Goal: Information Seeking & Learning: Learn about a topic

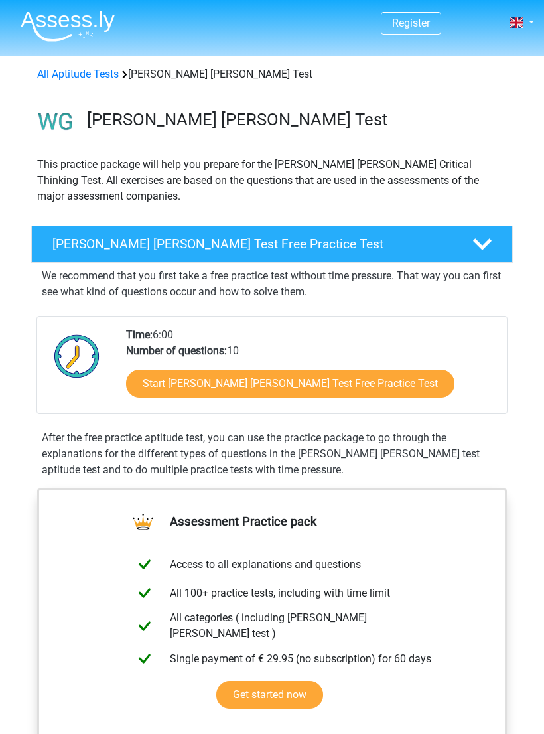
click at [280, 385] on link "Start Watson Glaser Test Free Practice Test" at bounding box center [290, 383] width 328 height 28
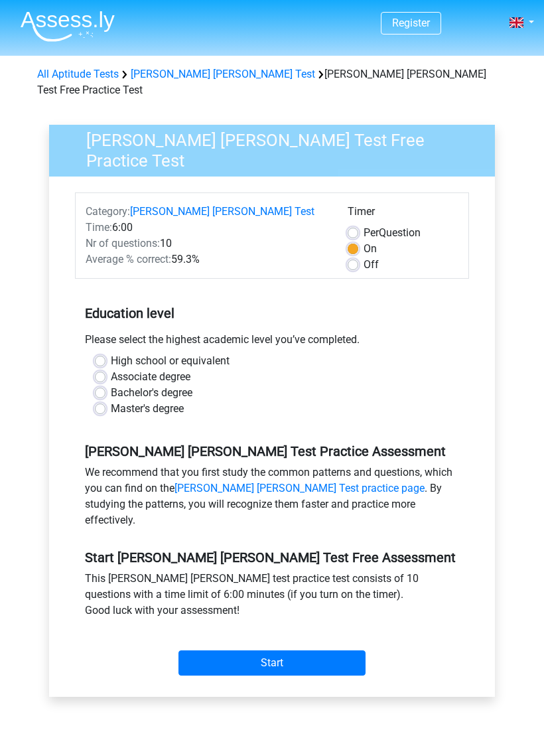
click at [180, 385] on label "Bachelor's degree" at bounding box center [152, 393] width 82 height 16
click at [105, 385] on input "Bachelor's degree" at bounding box center [100, 391] width 11 height 13
radio input "true"
click at [310, 650] on input "Start" at bounding box center [271, 662] width 187 height 25
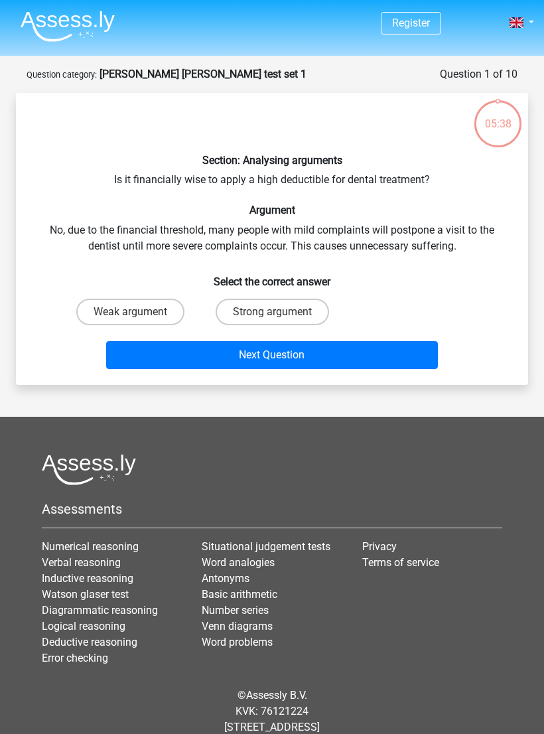
click at [289, 310] on label "Strong argument" at bounding box center [272, 311] width 113 height 27
click at [281, 312] on input "Strong argument" at bounding box center [276, 316] width 9 height 9
radio input "true"
click at [331, 361] on button "Next Question" at bounding box center [272, 355] width 332 height 28
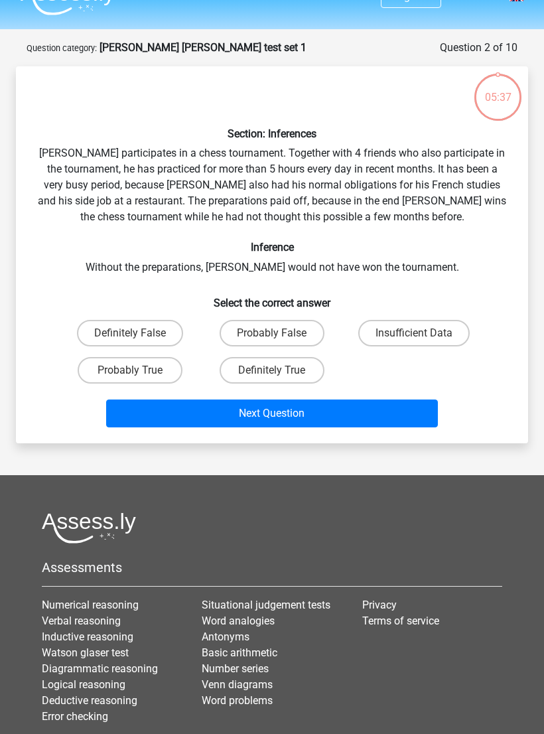
scroll to position [66, 0]
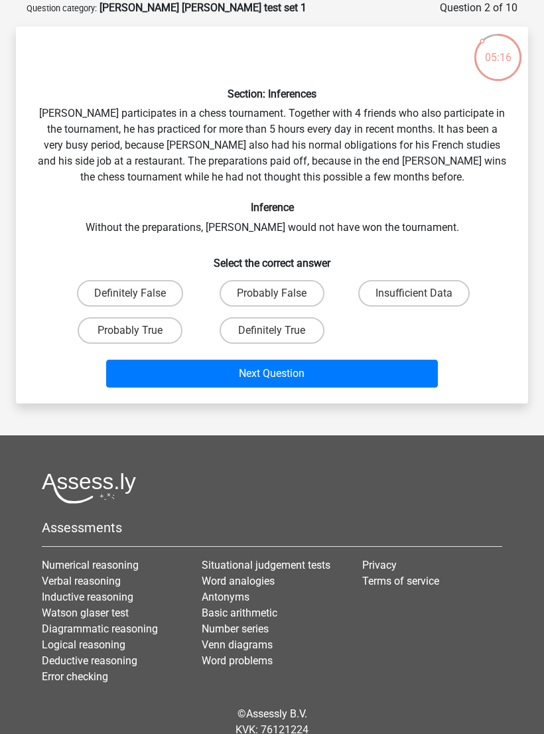
click at [416, 291] on label "Insufficient Data" at bounding box center [413, 293] width 111 height 27
click at [416, 293] on input "Insufficient Data" at bounding box center [418, 297] width 9 height 9
radio input "true"
click at [349, 374] on button "Next Question" at bounding box center [272, 373] width 332 height 28
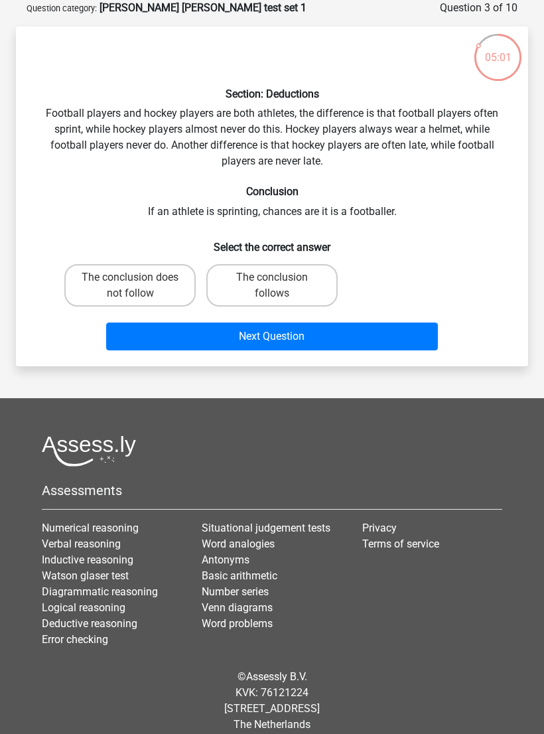
click at [137, 291] on label "The conclusion does not follow" at bounding box center [129, 285] width 131 height 42
click at [137, 286] on input "The conclusion does not follow" at bounding box center [134, 281] width 9 height 9
radio input "true"
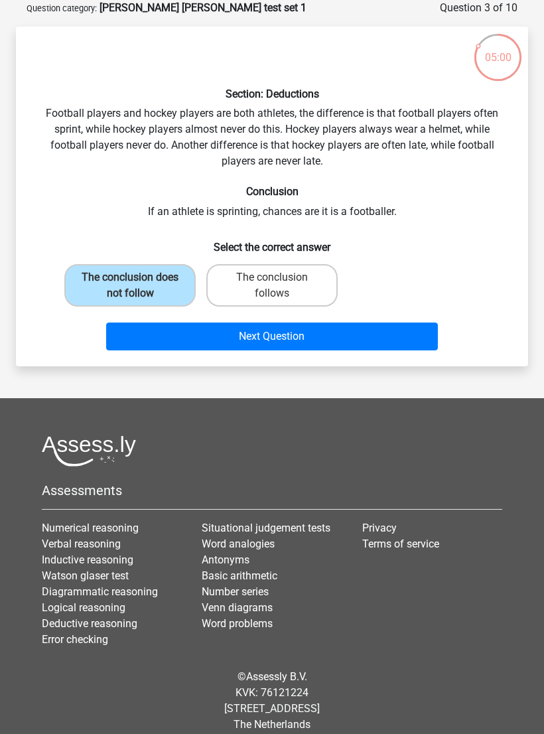
click at [360, 340] on button "Next Question" at bounding box center [272, 336] width 332 height 28
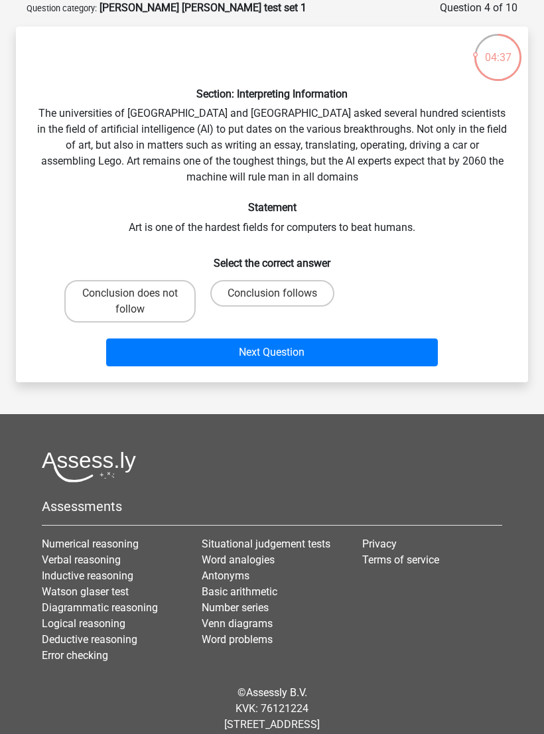
click at [132, 302] on input "Conclusion does not follow" at bounding box center [134, 297] width 9 height 9
radio input "true"
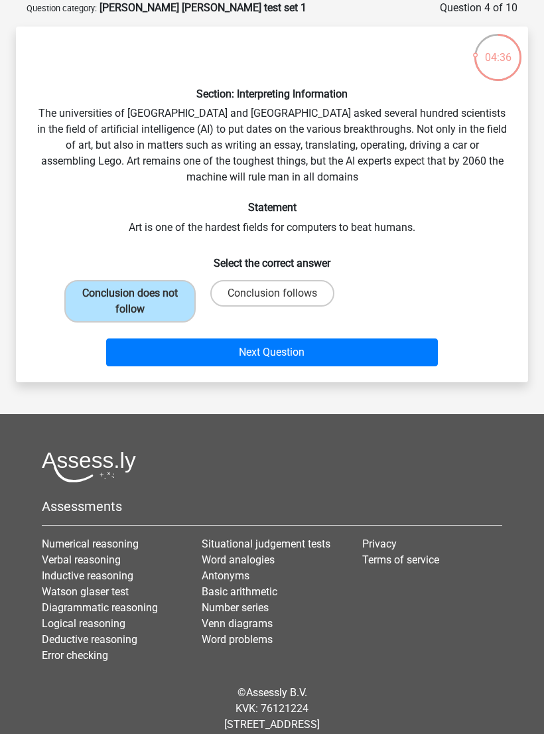
click at [339, 352] on button "Next Question" at bounding box center [272, 352] width 332 height 28
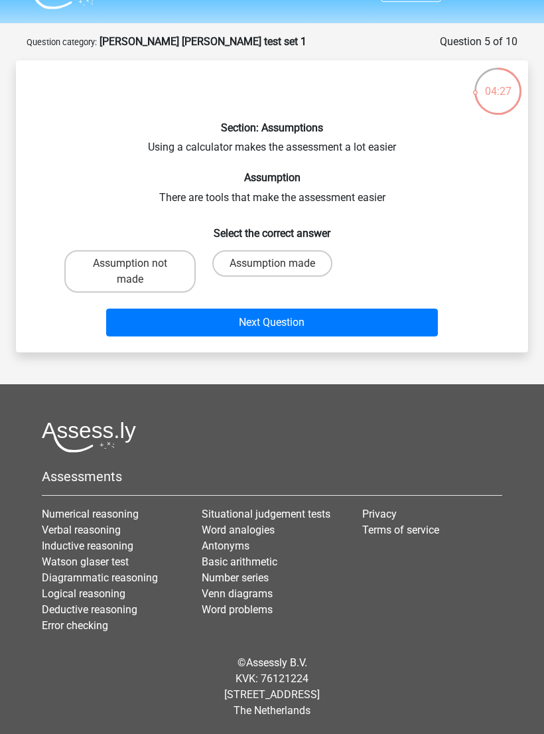
click at [147, 262] on label "Assumption not made" at bounding box center [129, 271] width 131 height 42
click at [139, 263] on input "Assumption not made" at bounding box center [134, 267] width 9 height 9
radio input "true"
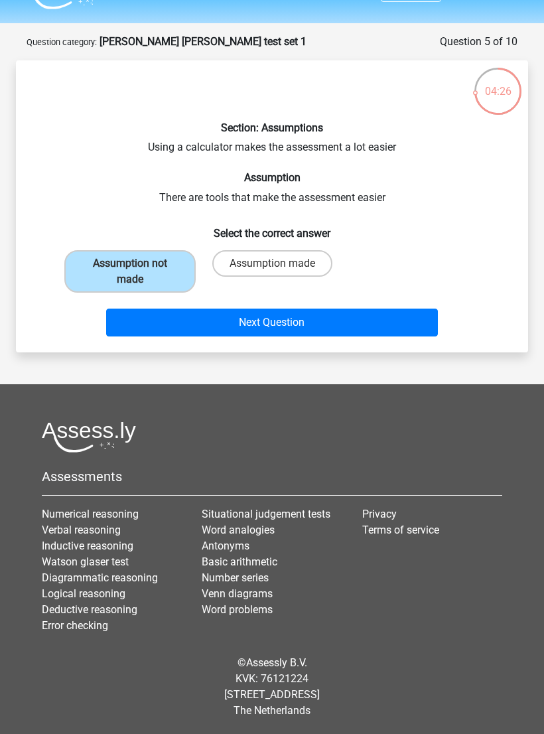
click at [344, 320] on button "Next Question" at bounding box center [272, 322] width 332 height 28
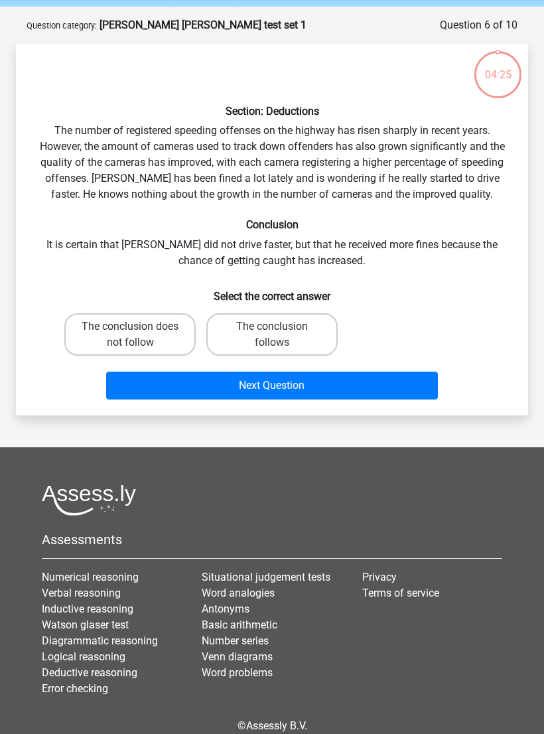
scroll to position [66, 0]
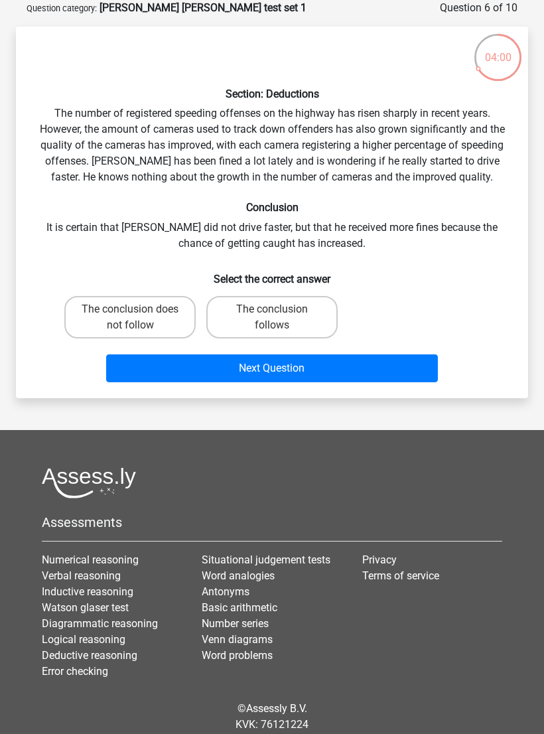
click at [151, 304] on label "The conclusion does not follow" at bounding box center [129, 317] width 131 height 42
click at [139, 309] on input "The conclusion does not follow" at bounding box center [134, 313] width 9 height 9
radio input "true"
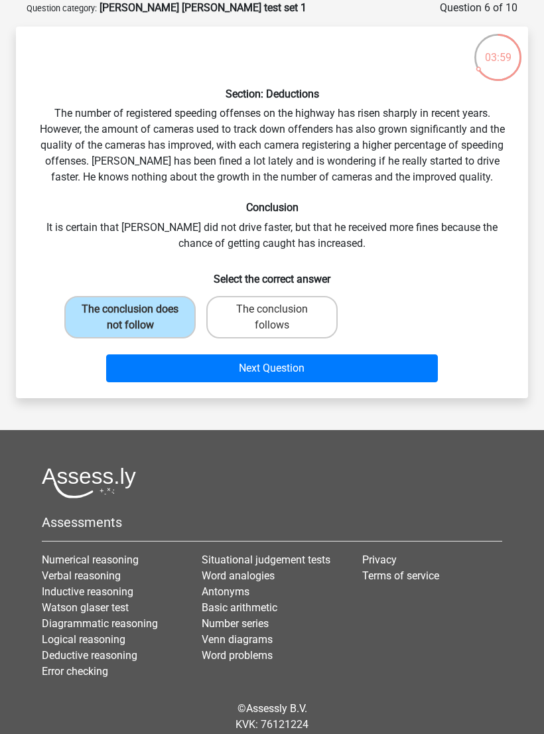
click at [349, 369] on button "Next Question" at bounding box center [272, 368] width 332 height 28
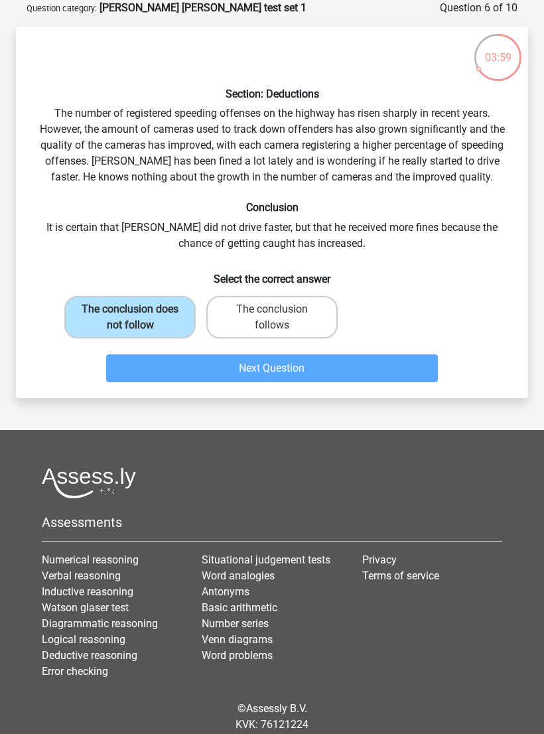
scroll to position [48, 0]
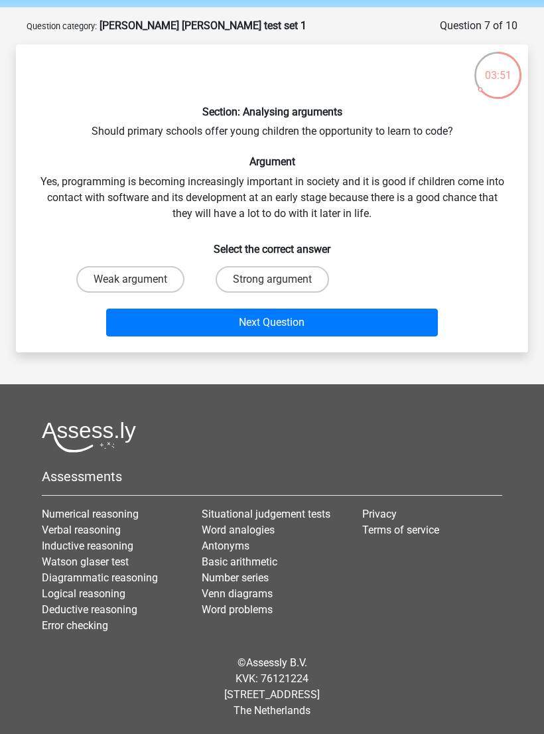
click at [294, 279] on label "Strong argument" at bounding box center [272, 279] width 113 height 27
click at [281, 279] on input "Strong argument" at bounding box center [276, 283] width 9 height 9
radio input "true"
click at [368, 322] on button "Next Question" at bounding box center [272, 322] width 332 height 28
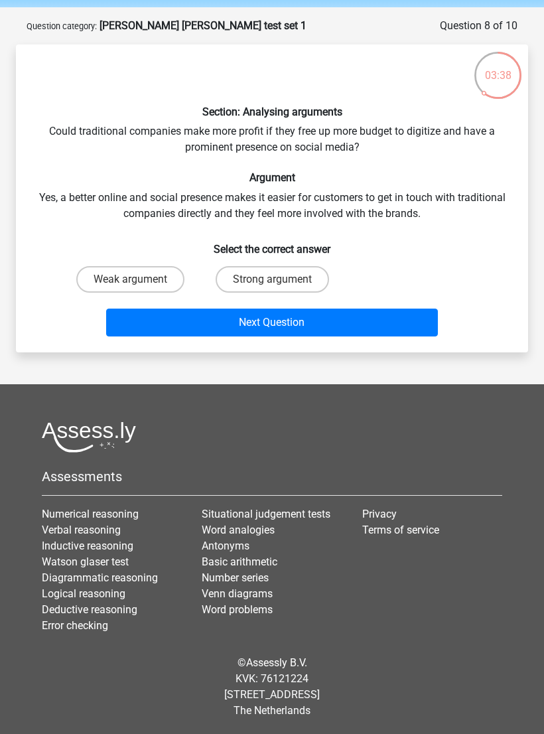
click at [302, 274] on label "Strong argument" at bounding box center [272, 279] width 113 height 27
click at [281, 279] on input "Strong argument" at bounding box center [276, 283] width 9 height 9
radio input "true"
click at [353, 332] on button "Next Question" at bounding box center [272, 322] width 332 height 28
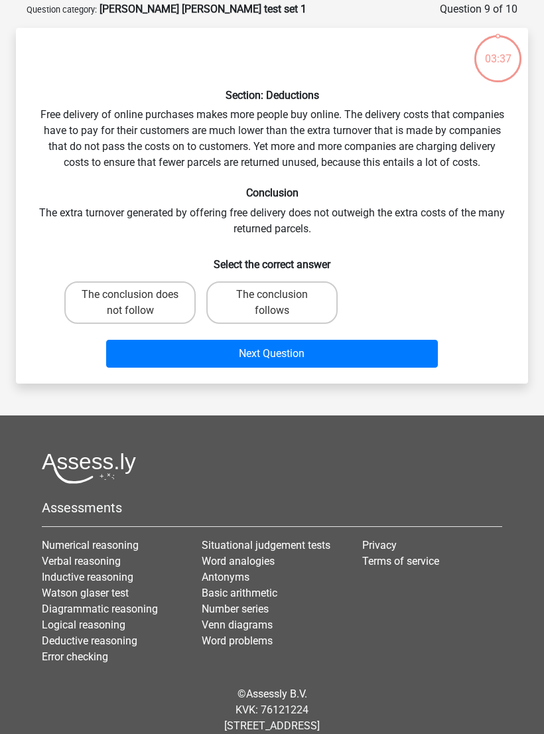
scroll to position [66, 0]
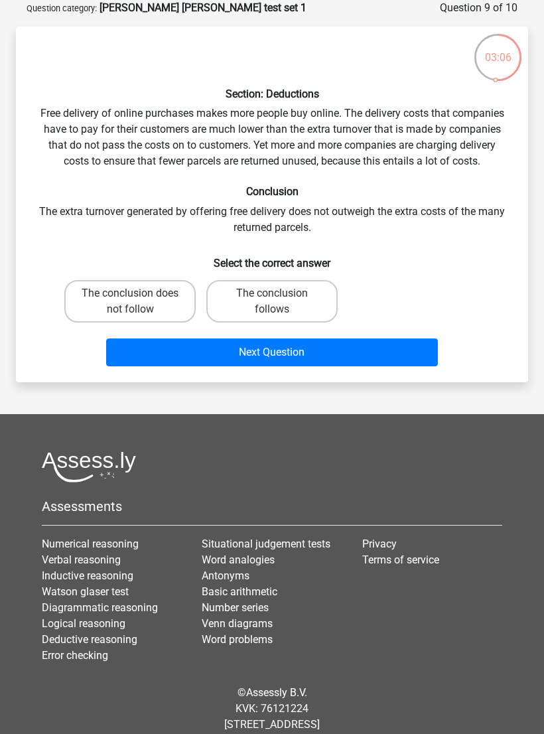
click at [127, 291] on label "The conclusion does not follow" at bounding box center [129, 301] width 131 height 42
click at [130, 293] on input "The conclusion does not follow" at bounding box center [134, 297] width 9 height 9
radio input "true"
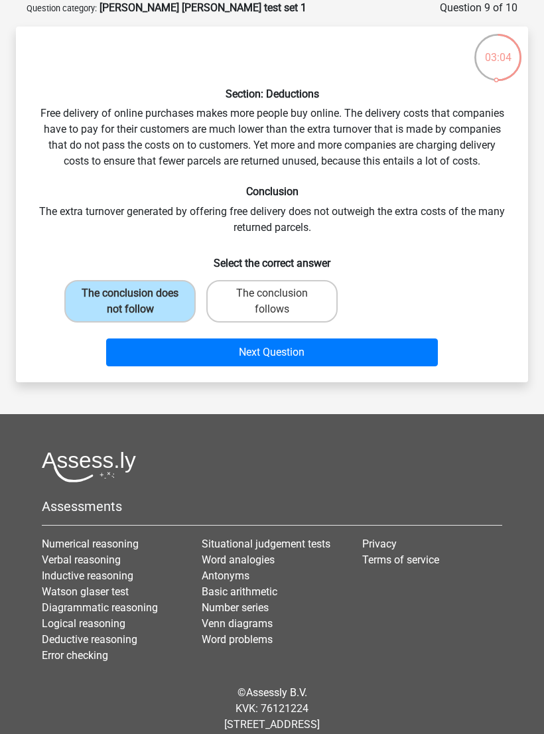
click at [361, 353] on button "Next Question" at bounding box center [272, 352] width 332 height 28
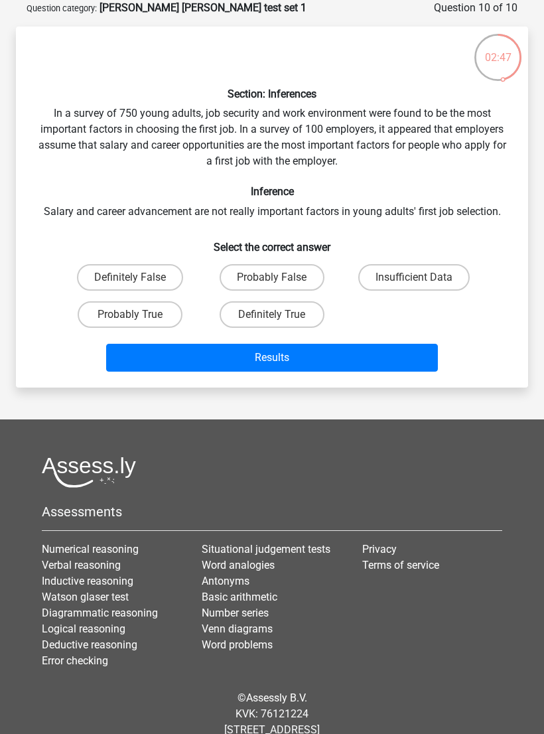
click at [422, 282] on input "Insufficient Data" at bounding box center [418, 281] width 9 height 9
radio input "true"
click at [359, 357] on button "Results" at bounding box center [272, 358] width 332 height 28
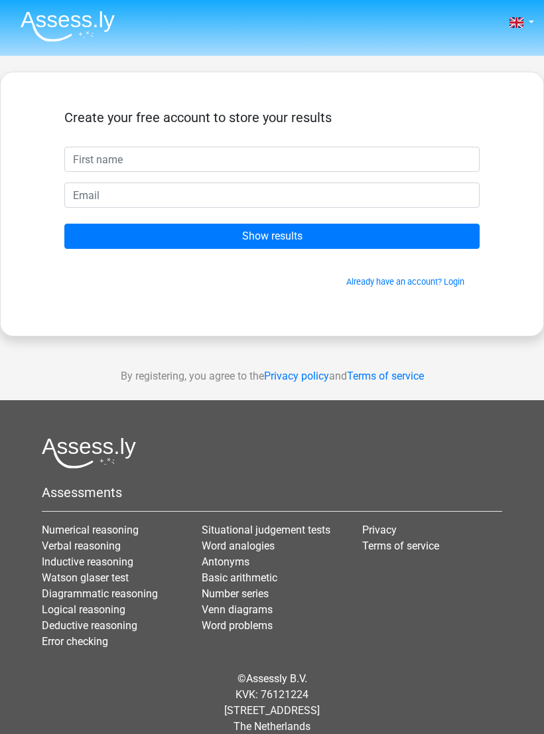
click at [383, 157] on input "text" at bounding box center [271, 159] width 415 height 25
type input "Rachel"
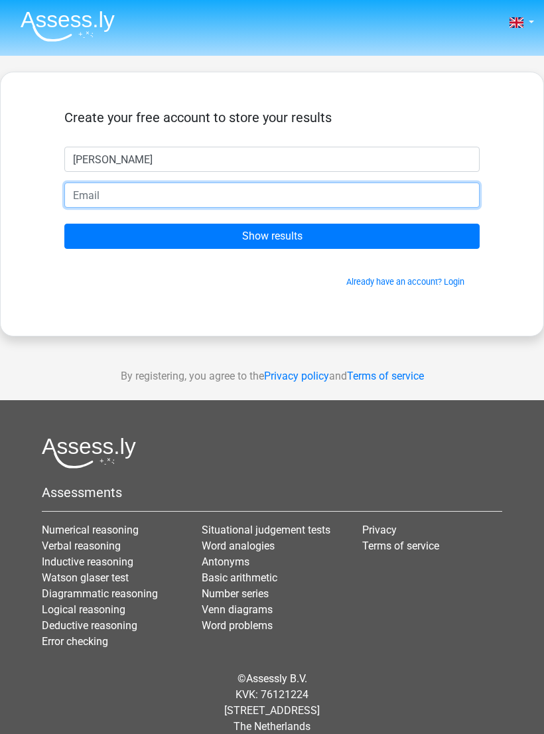
click at [349, 197] on input "email" at bounding box center [271, 194] width 415 height 25
type input "[EMAIL_ADDRESS][DOMAIN_NAME]"
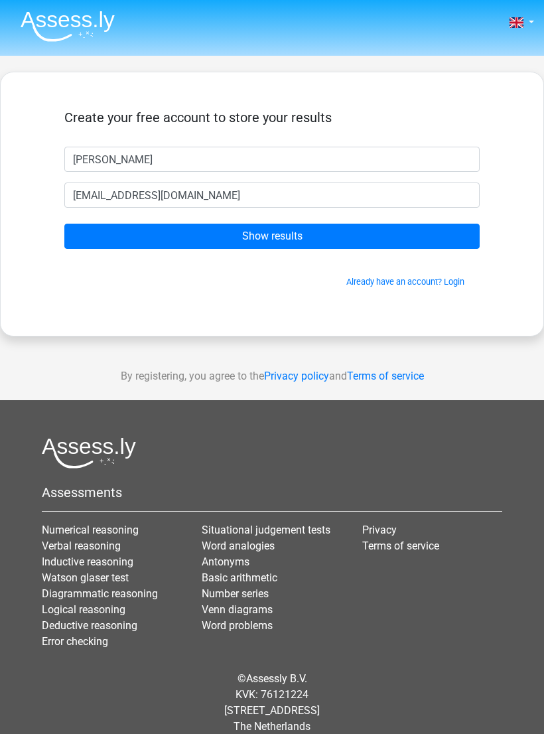
click at [338, 233] on input "Show results" at bounding box center [271, 236] width 415 height 25
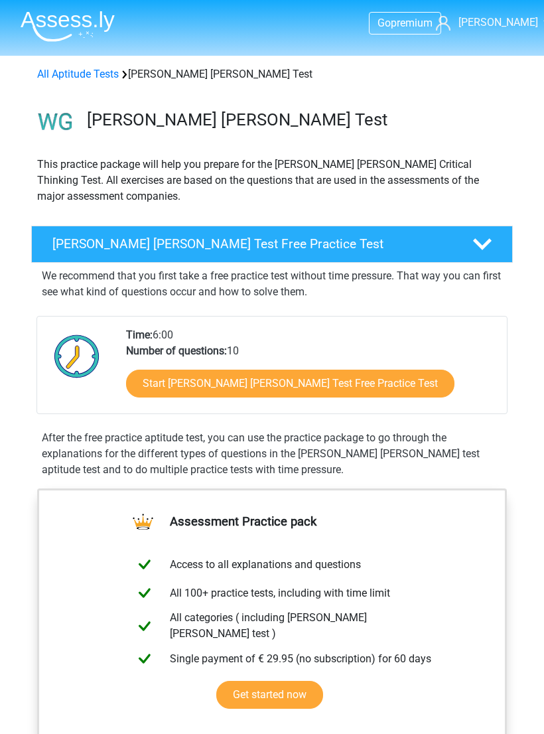
click at [288, 389] on link "Start Watson Glaser Test Free Practice Test" at bounding box center [290, 383] width 328 height 28
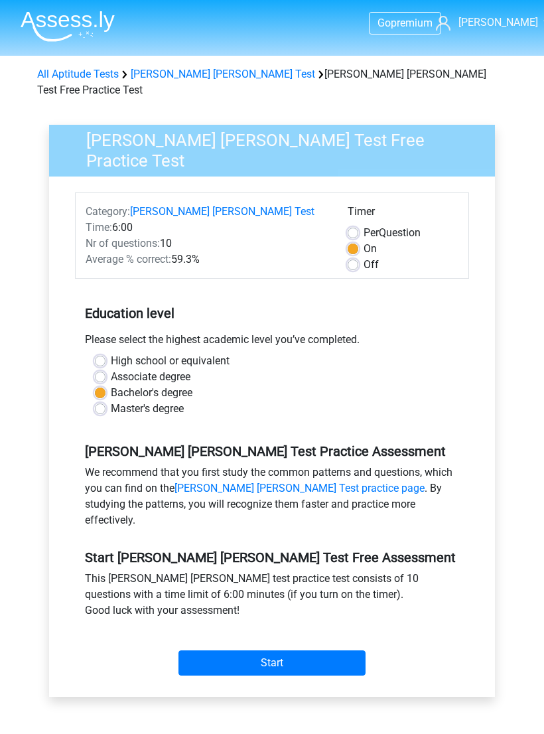
click at [274, 650] on input "Start" at bounding box center [271, 662] width 187 height 25
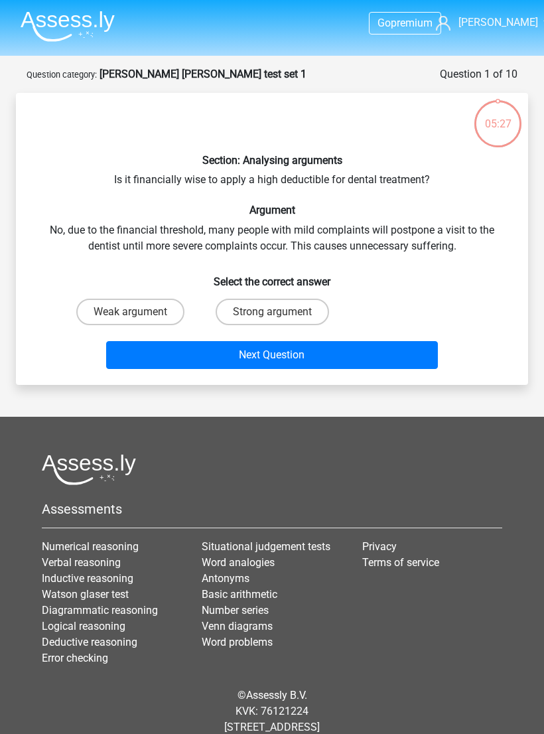
click at [108, 292] on div "Section: Analysing arguments Is it financially wise to apply a high deductible …" at bounding box center [271, 238] width 501 height 271
click at [107, 310] on label "Weak argument" at bounding box center [130, 311] width 108 height 27
click at [130, 312] on input "Weak argument" at bounding box center [134, 316] width 9 height 9
radio input "true"
click at [144, 358] on button "Next Question" at bounding box center [272, 355] width 332 height 28
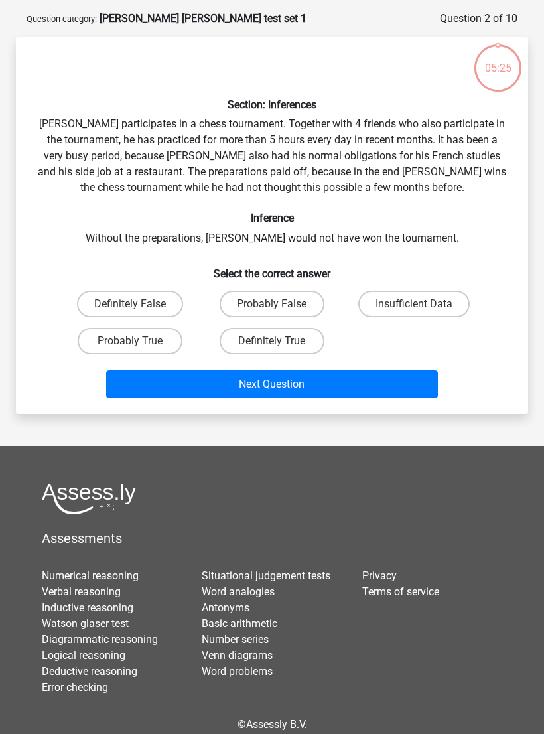
scroll to position [66, 0]
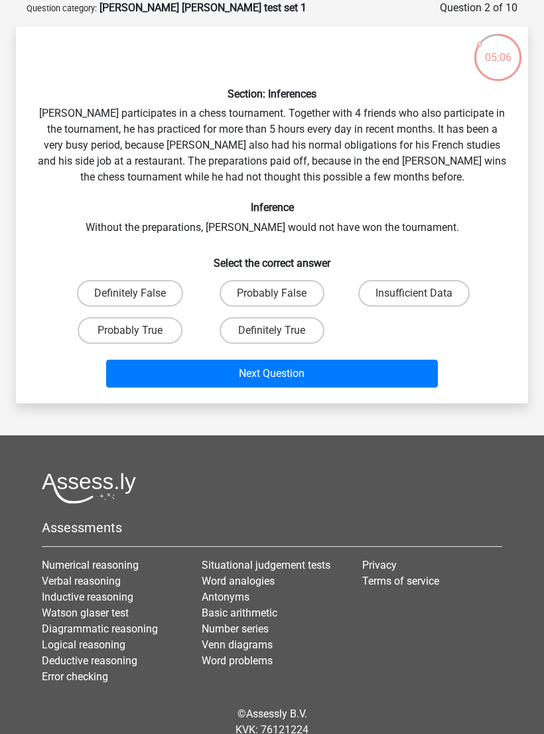
click at [151, 330] on label "Probably True" at bounding box center [130, 330] width 105 height 27
click at [139, 330] on input "Probably True" at bounding box center [134, 334] width 9 height 9
radio input "true"
click at [246, 370] on button "Next Question" at bounding box center [272, 373] width 332 height 28
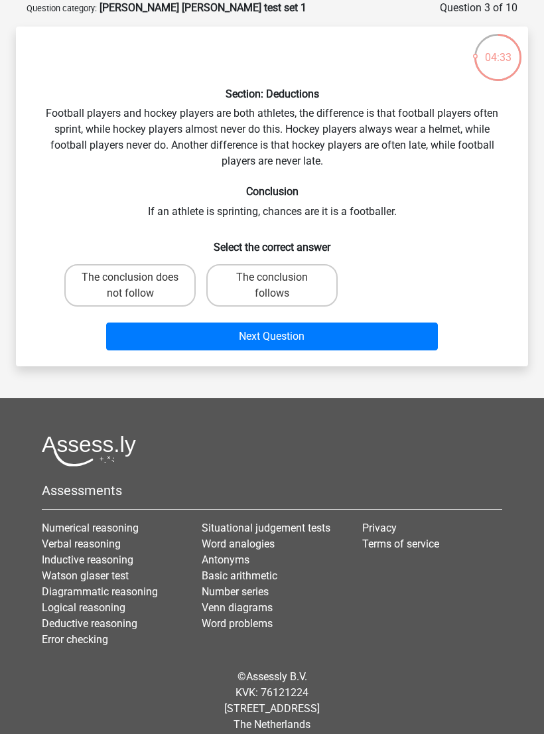
click at [152, 288] on label "The conclusion does not follow" at bounding box center [129, 285] width 131 height 42
click at [139, 286] on input "The conclusion does not follow" at bounding box center [134, 281] width 9 height 9
radio input "true"
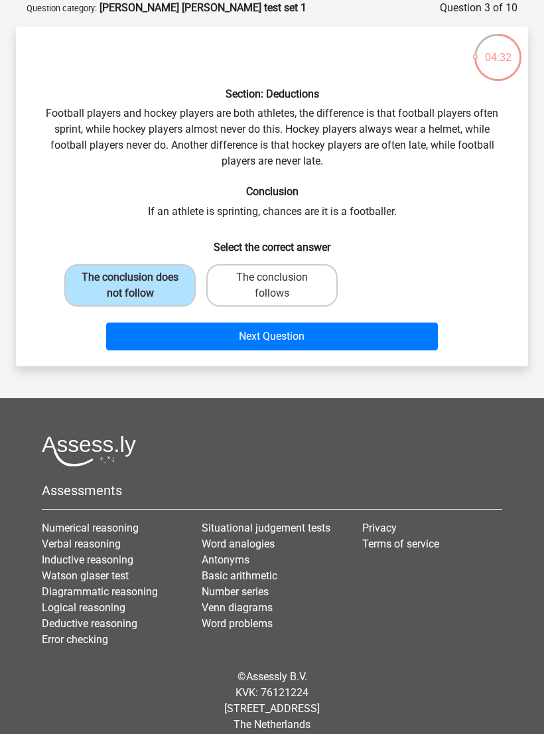
click at [285, 335] on button "Next Question" at bounding box center [272, 336] width 332 height 28
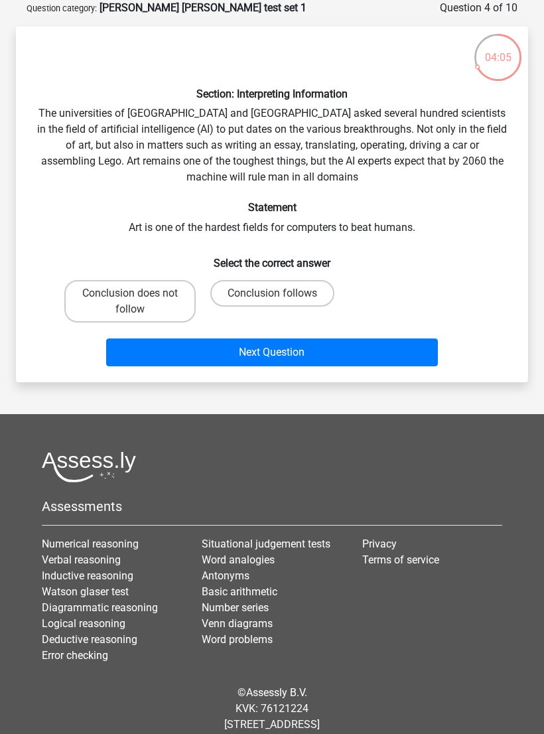
click at [287, 293] on label "Conclusion follows" at bounding box center [272, 293] width 124 height 27
click at [281, 293] on input "Conclusion follows" at bounding box center [276, 297] width 9 height 9
radio input "true"
click at [367, 353] on button "Next Question" at bounding box center [272, 352] width 332 height 28
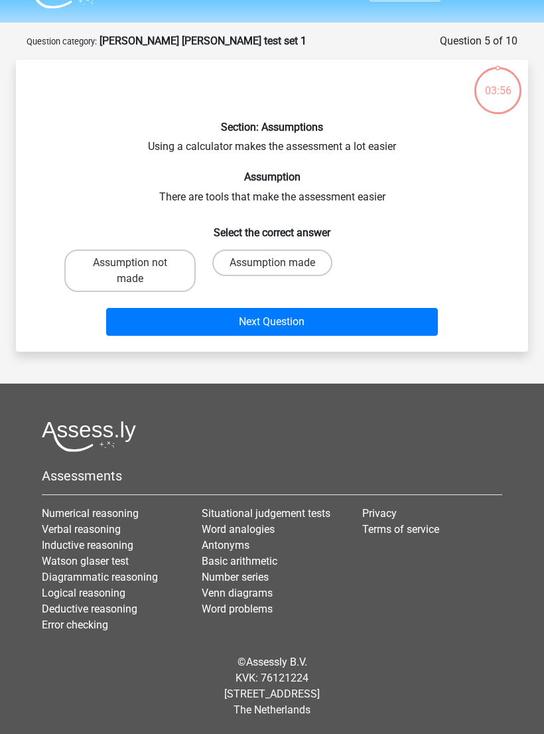
scroll to position [32, 0]
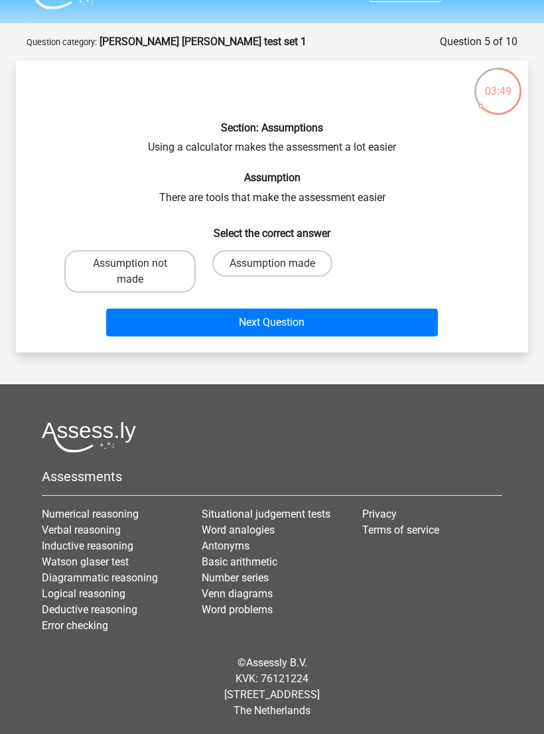
click at [310, 259] on label "Assumption made" at bounding box center [272, 263] width 120 height 27
click at [281, 263] on input "Assumption made" at bounding box center [276, 267] width 9 height 9
radio input "true"
click at [320, 320] on button "Next Question" at bounding box center [272, 322] width 332 height 28
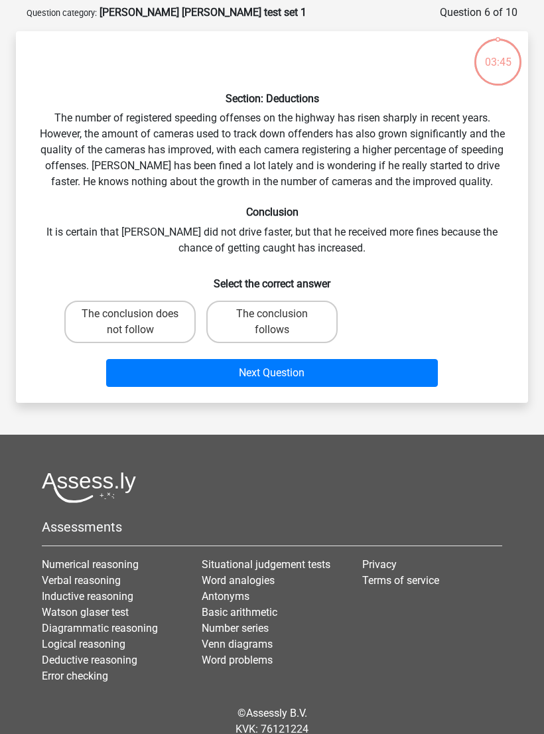
scroll to position [66, 0]
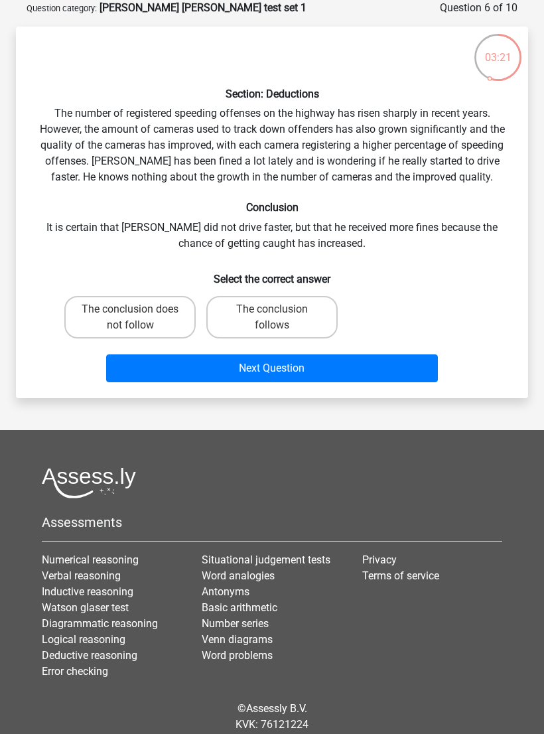
click at [287, 320] on label "The conclusion follows" at bounding box center [271, 317] width 131 height 42
click at [281, 318] on input "The conclusion follows" at bounding box center [276, 313] width 9 height 9
radio input "true"
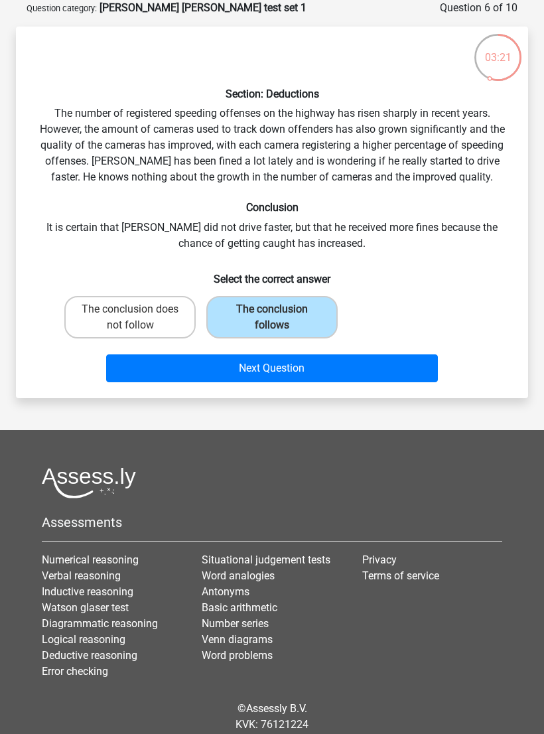
click at [324, 365] on button "Next Question" at bounding box center [272, 368] width 332 height 28
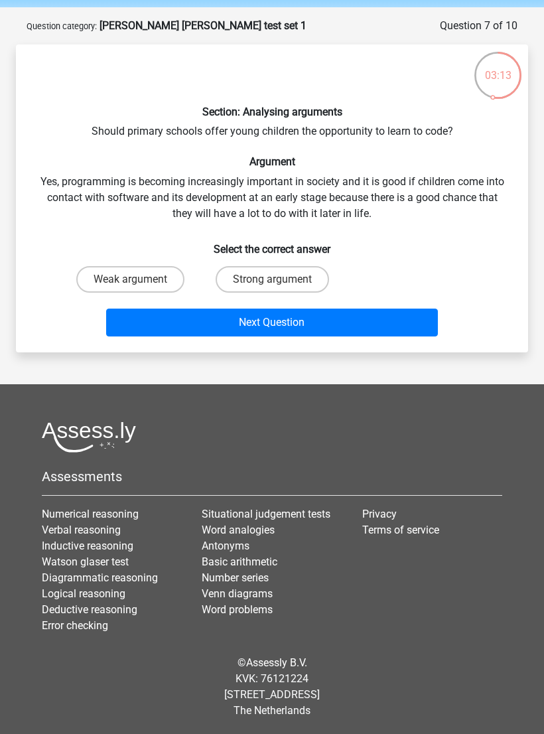
click at [296, 279] on label "Strong argument" at bounding box center [272, 279] width 113 height 27
click at [281, 279] on input "Strong argument" at bounding box center [276, 283] width 9 height 9
radio input "true"
click at [328, 324] on button "Next Question" at bounding box center [272, 322] width 332 height 28
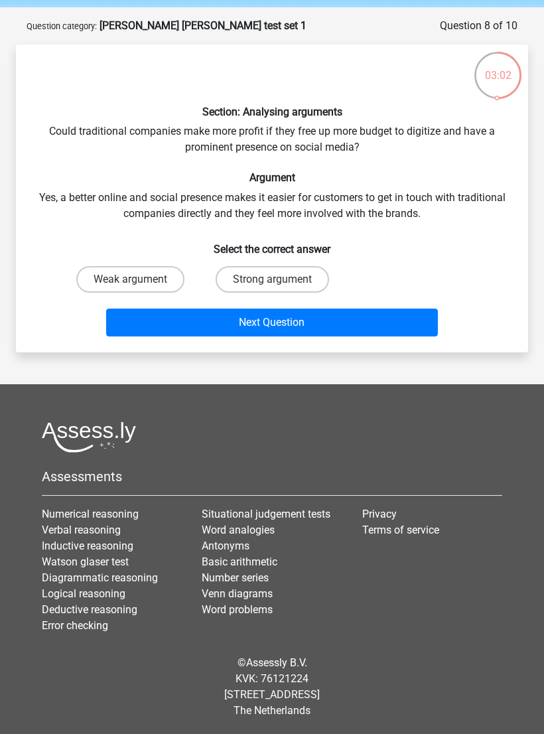
click at [298, 276] on label "Strong argument" at bounding box center [272, 279] width 113 height 27
click at [281, 279] on input "Strong argument" at bounding box center [276, 283] width 9 height 9
radio input "true"
click at [397, 311] on button "Next Question" at bounding box center [272, 322] width 332 height 28
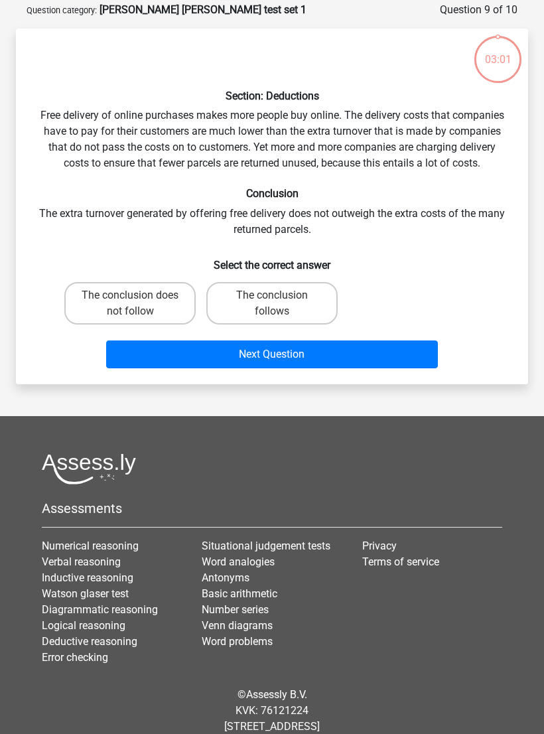
scroll to position [66, 0]
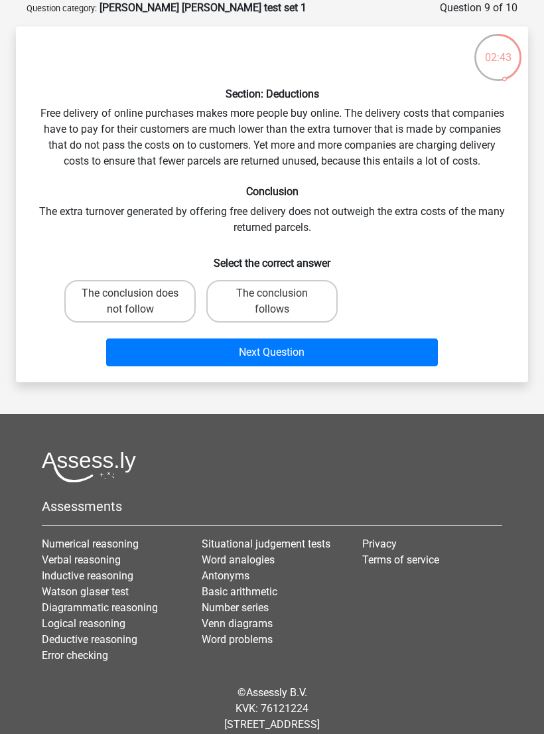
click at [271, 300] on label "The conclusion follows" at bounding box center [271, 301] width 131 height 42
click at [272, 300] on input "The conclusion follows" at bounding box center [276, 297] width 9 height 9
radio input "true"
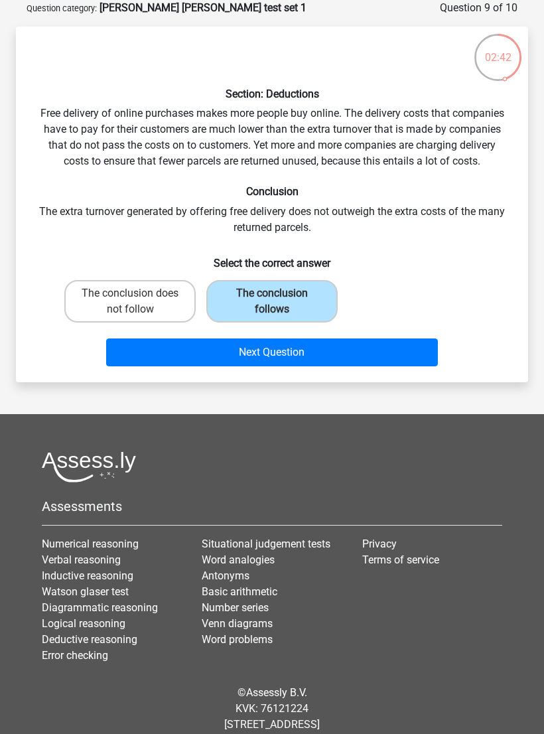
click at [295, 354] on button "Next Question" at bounding box center [272, 352] width 332 height 28
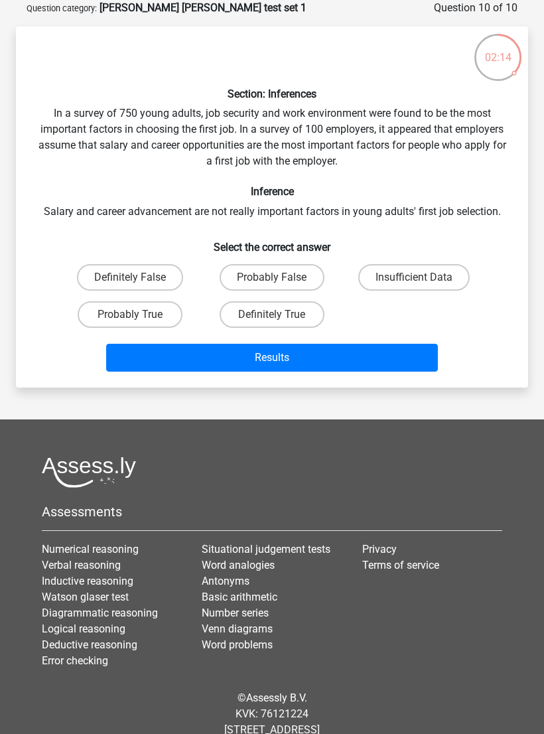
click at [416, 280] on input "Insufficient Data" at bounding box center [418, 281] width 9 height 9
radio input "true"
click at [387, 352] on button "Results" at bounding box center [272, 358] width 332 height 28
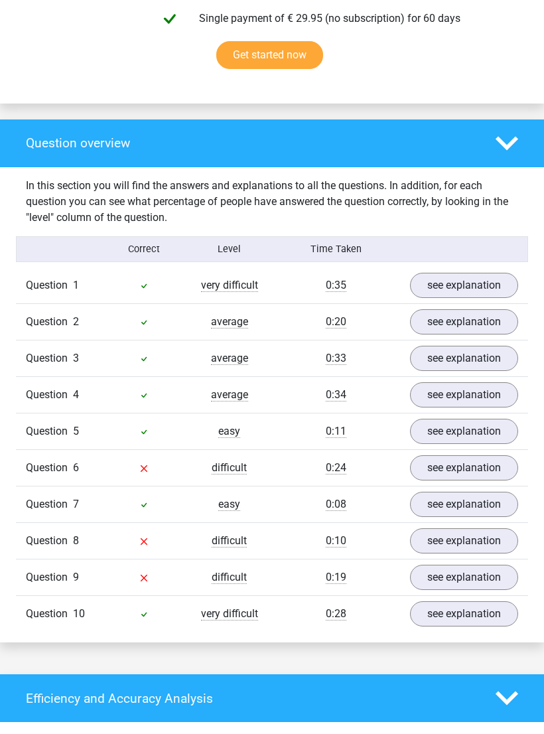
scroll to position [917, 0]
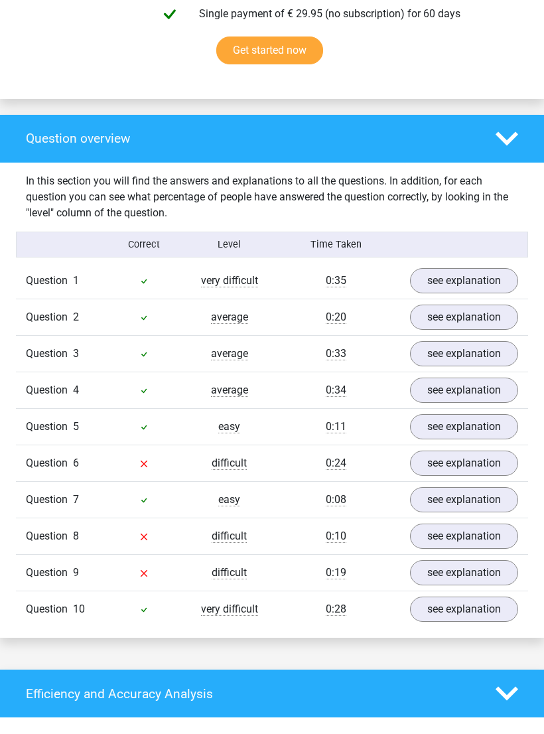
click at [489, 450] on link "see explanation" at bounding box center [464, 462] width 108 height 25
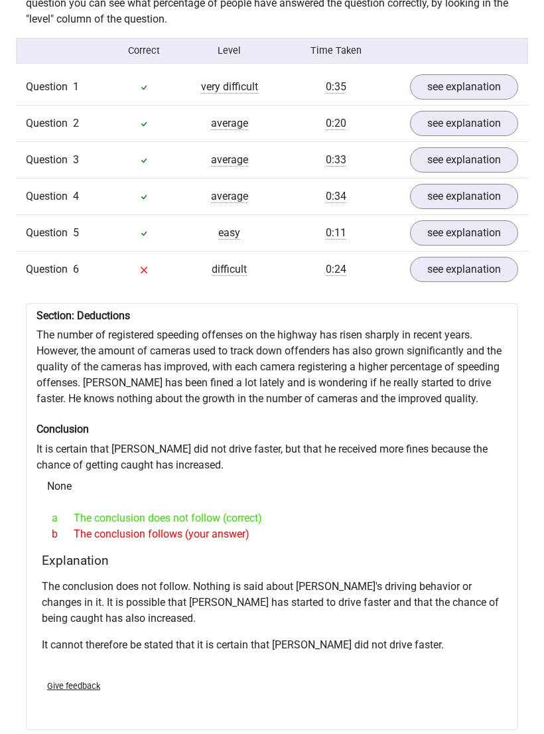
scroll to position [1116, 0]
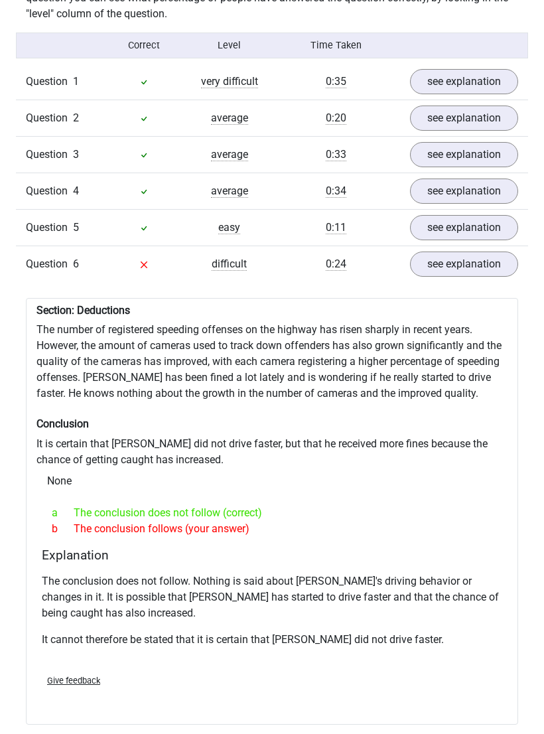
click at [492, 252] on link "see explanation" at bounding box center [464, 264] width 108 height 25
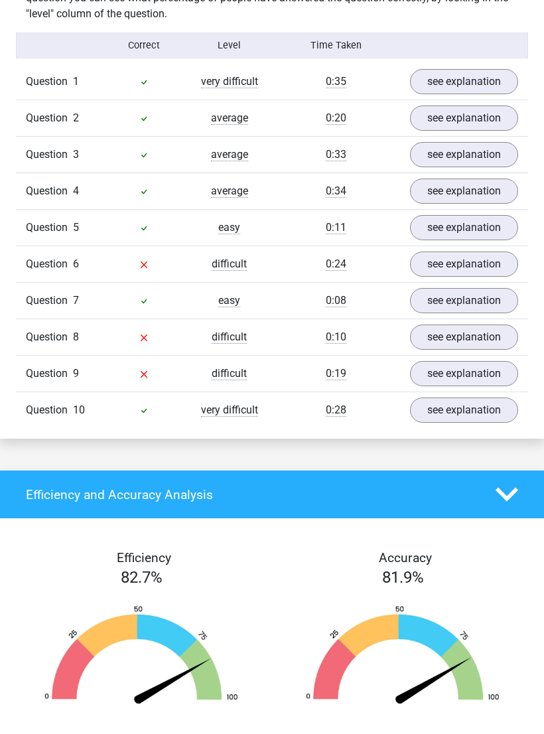
click at [478, 324] on link "see explanation" at bounding box center [464, 336] width 108 height 25
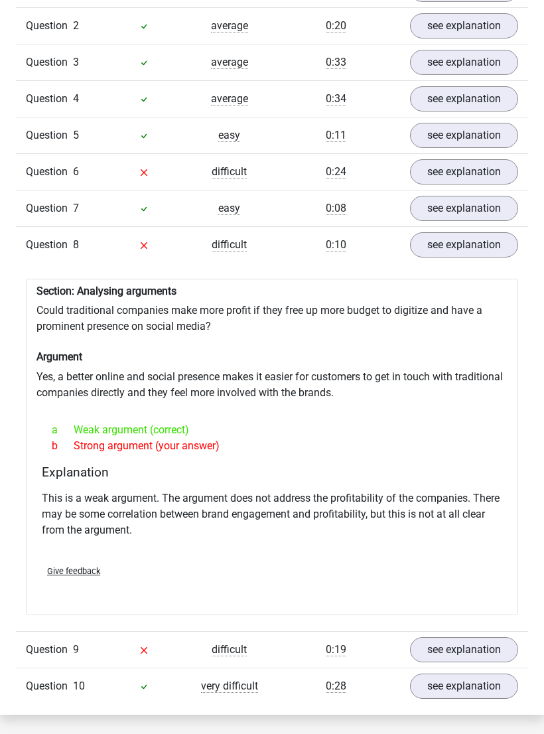
scroll to position [1208, 0]
click at [461, 232] on link "see explanation" at bounding box center [464, 244] width 108 height 25
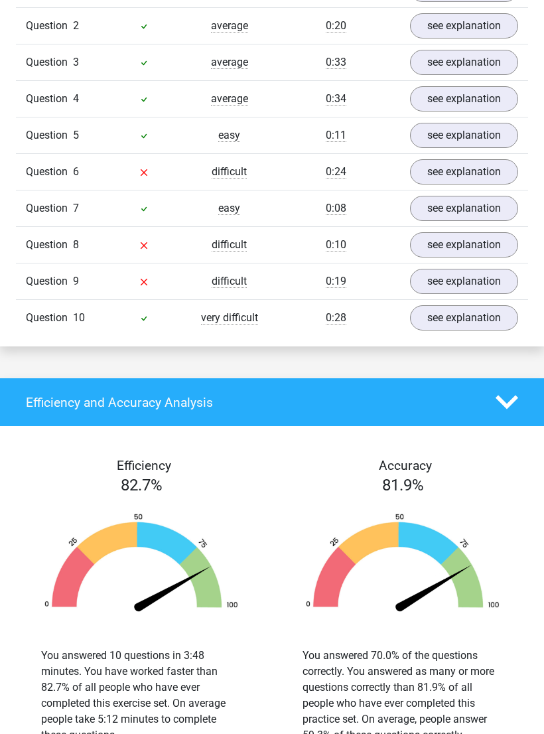
click at [480, 269] on link "see explanation" at bounding box center [464, 281] width 108 height 25
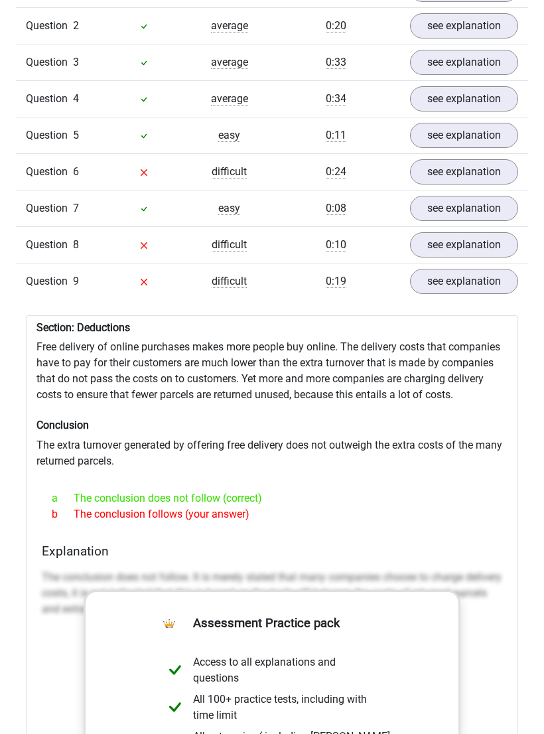
click at [458, 269] on link "see explanation" at bounding box center [464, 281] width 108 height 25
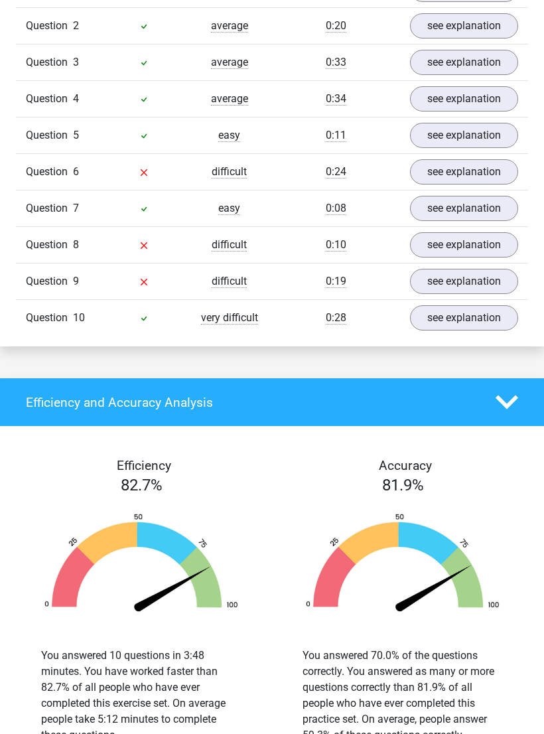
click at [475, 305] on link "see explanation" at bounding box center [464, 317] width 108 height 25
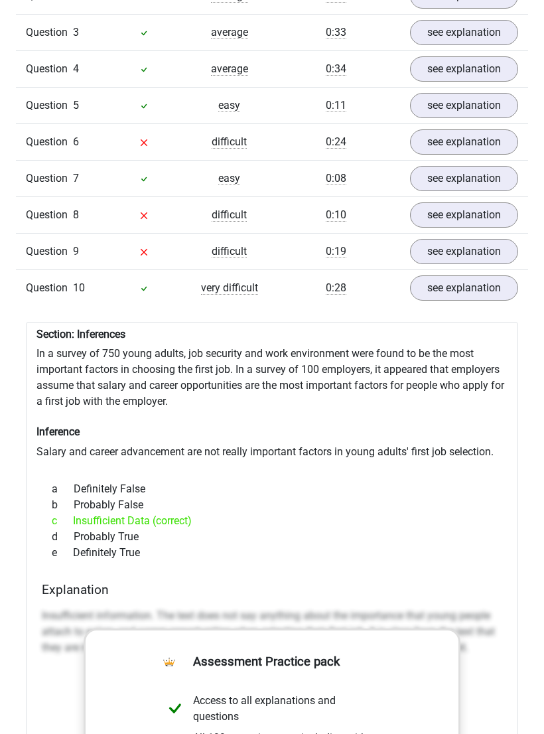
scroll to position [1242, 0]
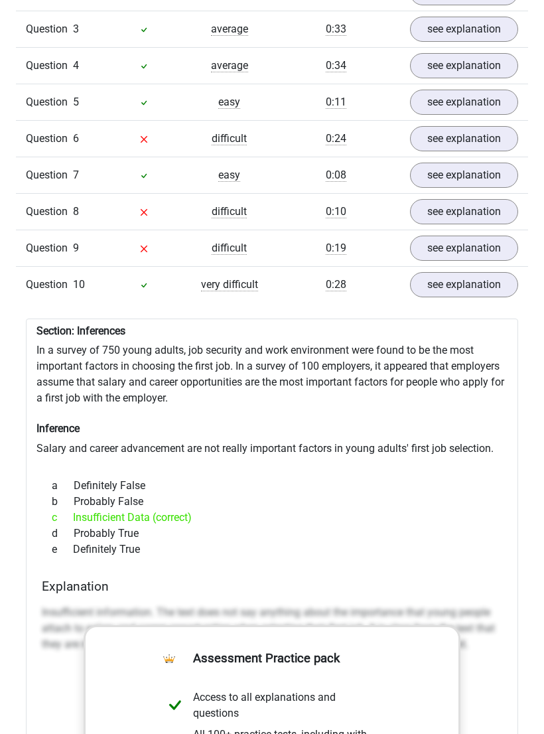
click at [487, 272] on link "see explanation" at bounding box center [464, 284] width 108 height 25
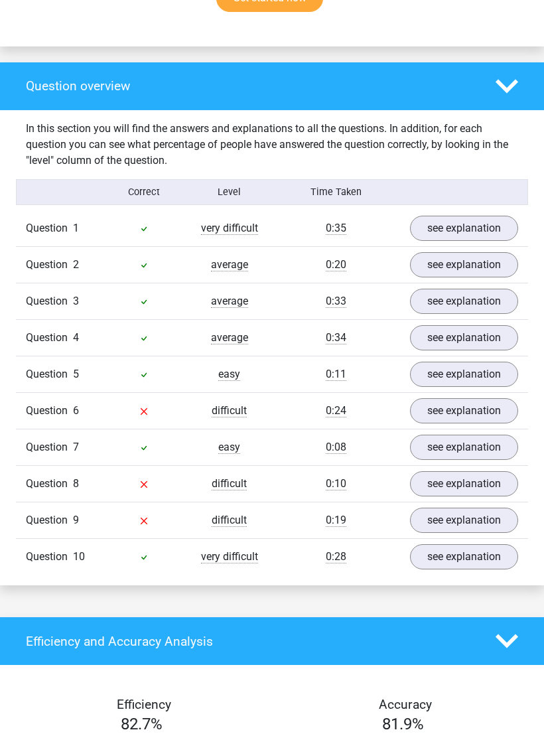
scroll to position [968, 0]
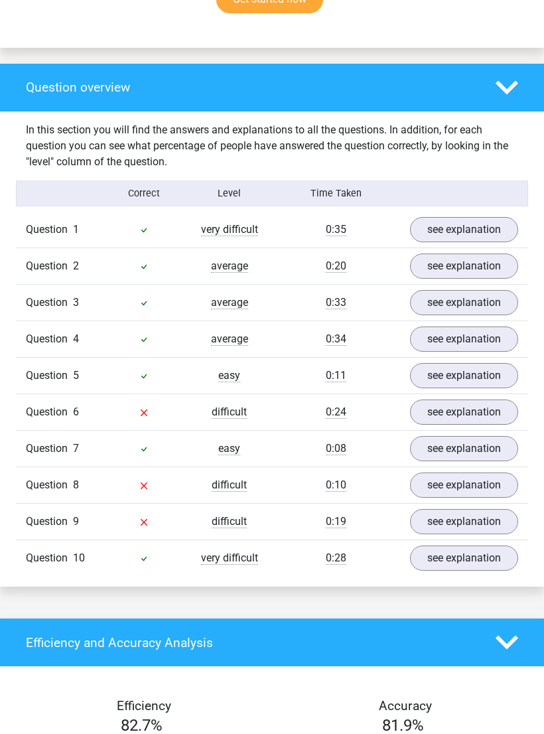
click at [476, 217] on link "see explanation" at bounding box center [464, 229] width 108 height 25
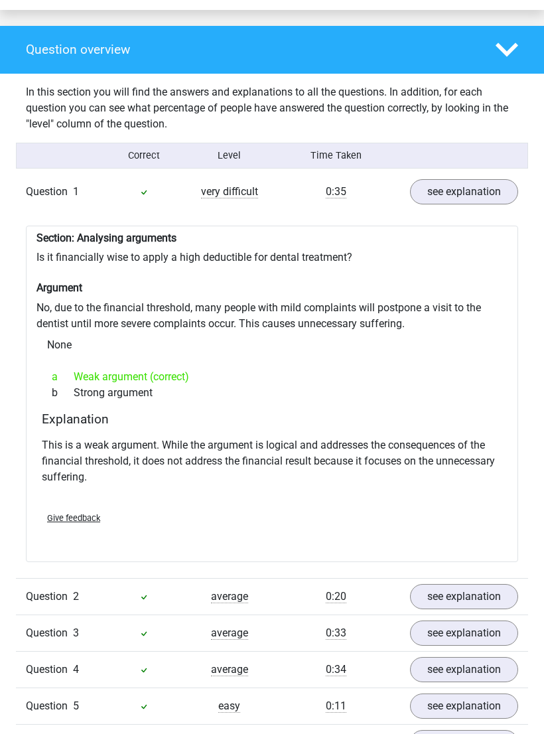
scroll to position [1007, 0]
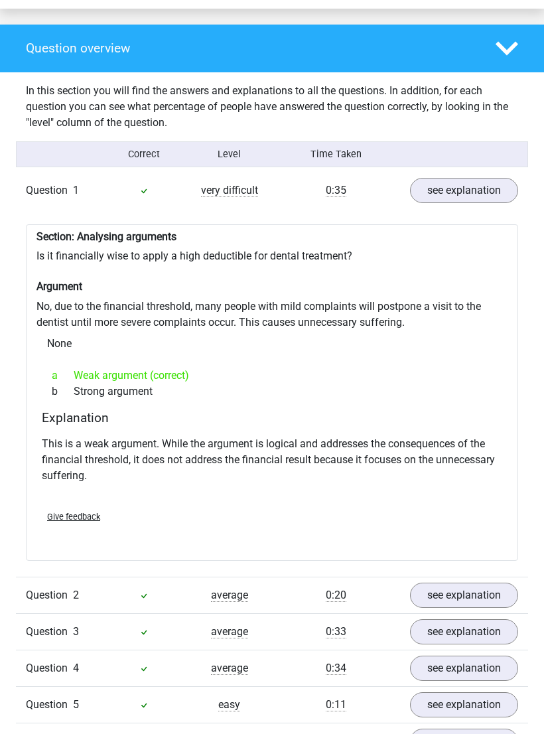
click at [498, 178] on link "see explanation" at bounding box center [464, 190] width 108 height 25
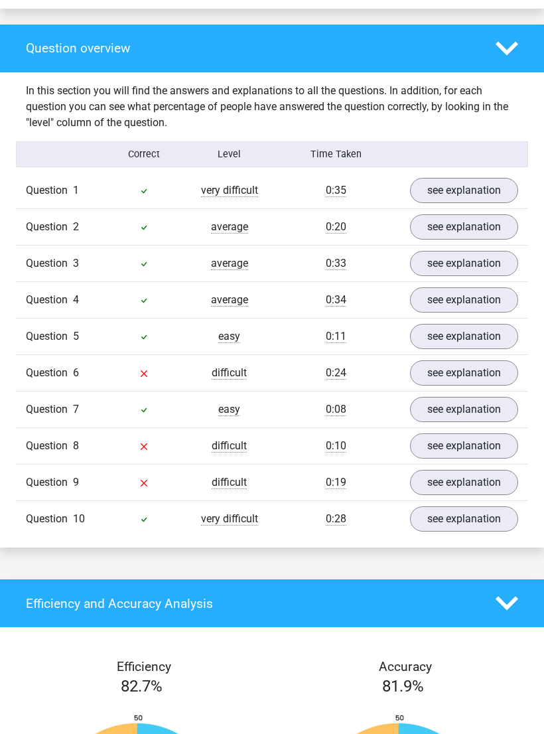
click at [476, 506] on link "see explanation" at bounding box center [464, 518] width 108 height 25
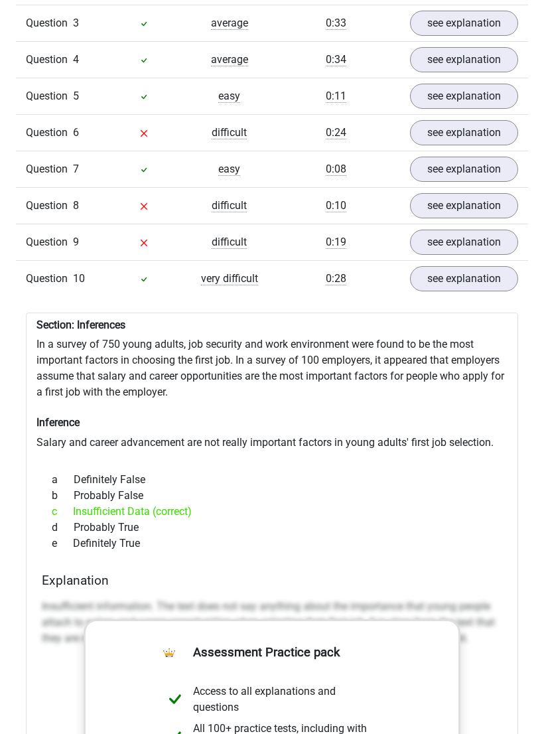
scroll to position [1248, 0]
click at [487, 265] on link "see explanation" at bounding box center [464, 277] width 108 height 25
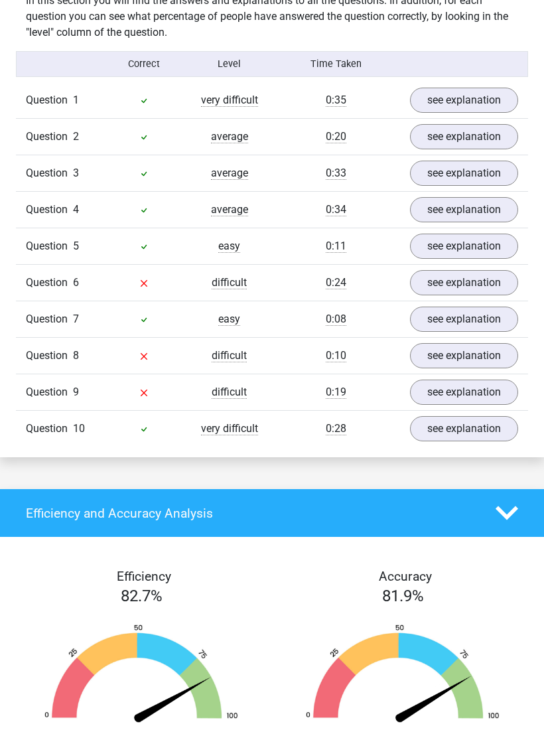
click at [456, 307] on link "see explanation" at bounding box center [464, 319] width 108 height 25
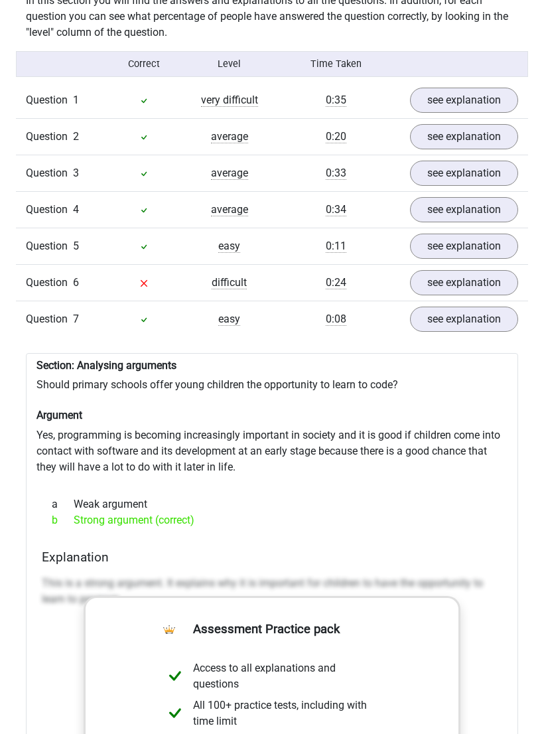
scroll to position [1098, 0]
click at [485, 306] on link "see explanation" at bounding box center [464, 318] width 108 height 25
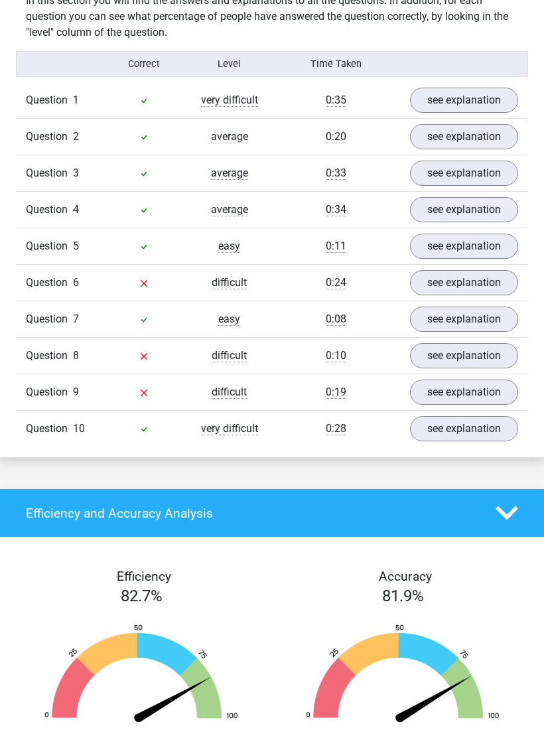
click at [478, 233] on link "see explanation" at bounding box center [464, 245] width 108 height 25
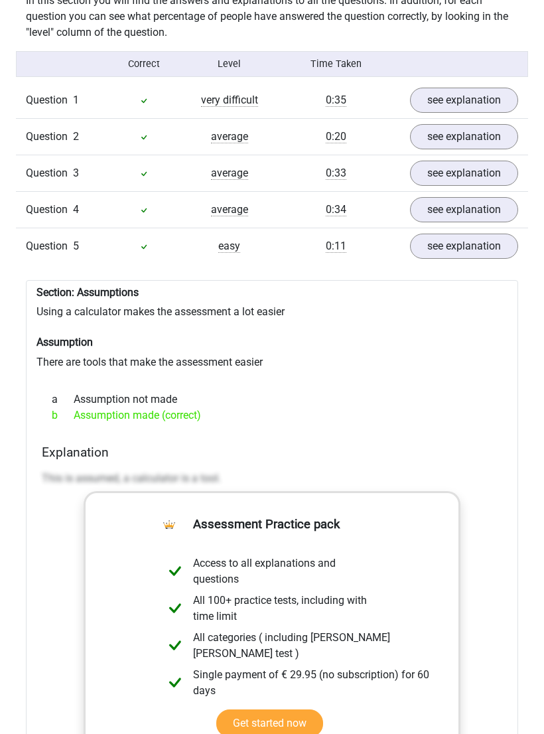
click at [470, 233] on link "see explanation" at bounding box center [464, 245] width 108 height 25
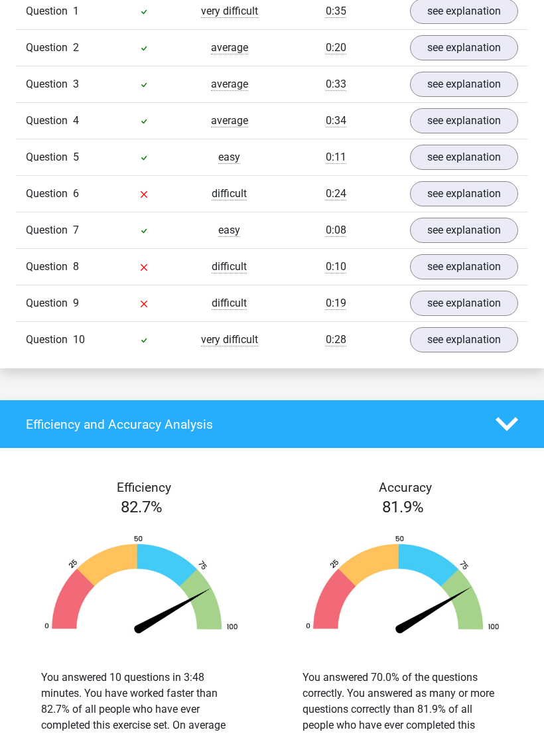
click at [466, 291] on link "see explanation" at bounding box center [464, 303] width 108 height 25
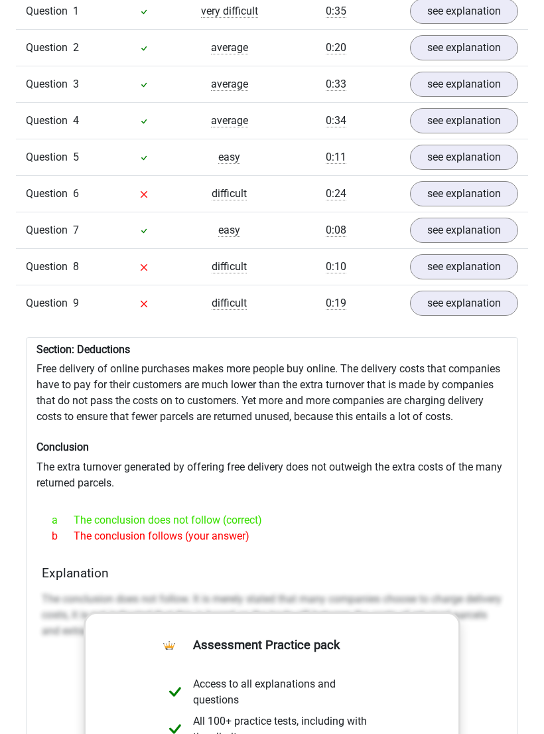
click at [478, 290] on link "see explanation" at bounding box center [464, 302] width 108 height 25
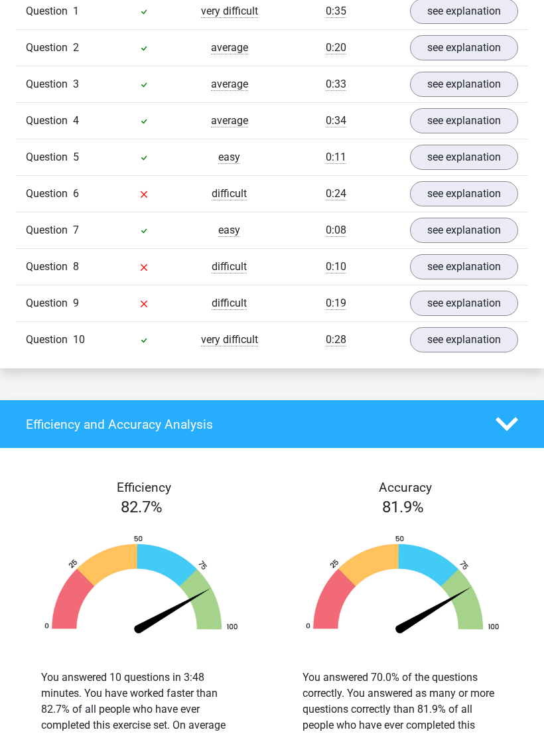
click at [485, 290] on link "see explanation" at bounding box center [464, 302] width 108 height 25
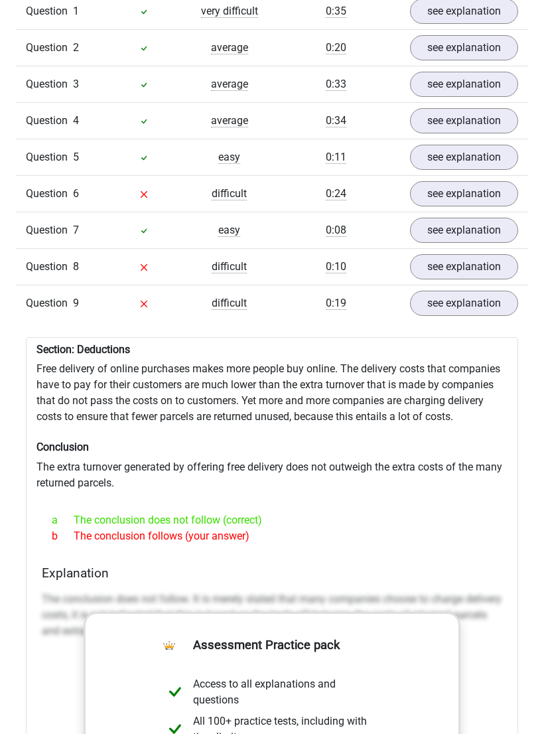
click at [474, 290] on link "see explanation" at bounding box center [464, 302] width 108 height 25
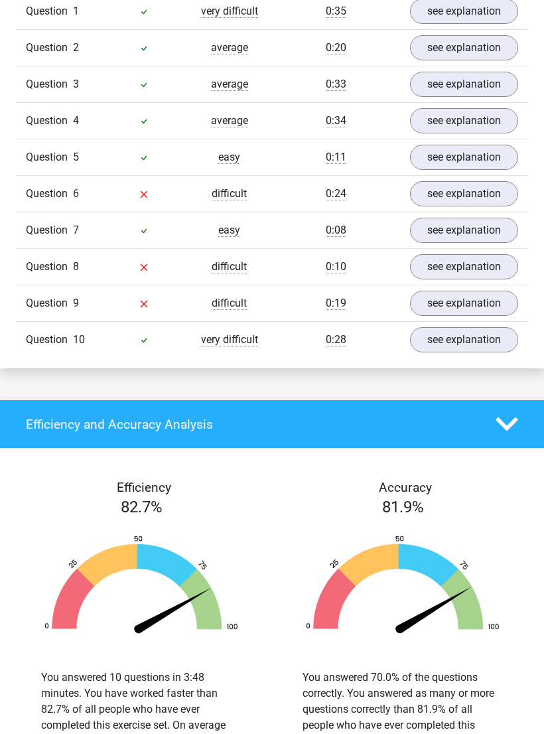
click at [464, 290] on link "see explanation" at bounding box center [464, 302] width 108 height 25
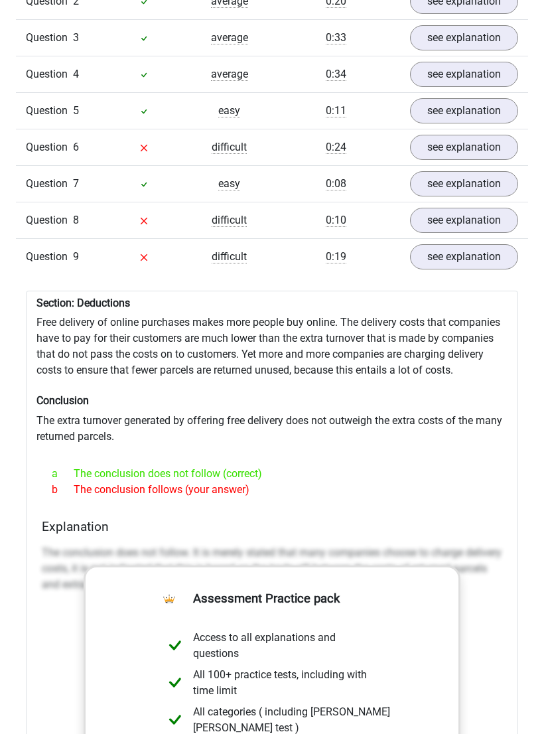
scroll to position [1232, 0]
click at [489, 245] on link "see explanation" at bounding box center [464, 257] width 108 height 25
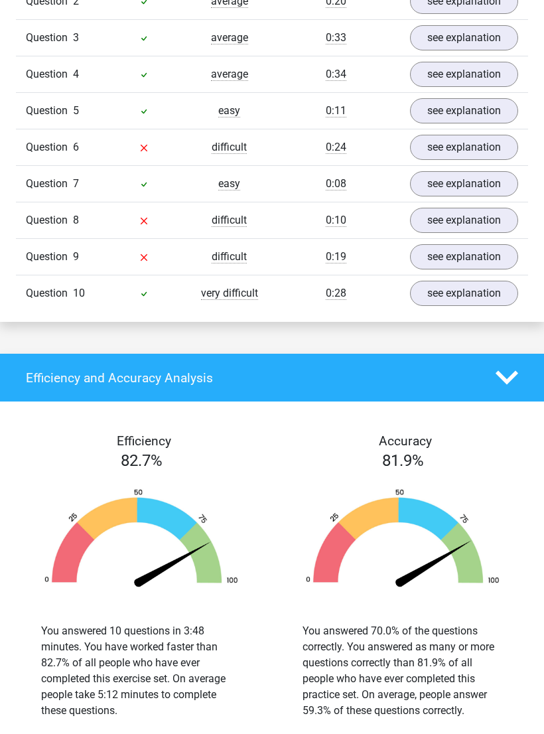
click at [460, 244] on link "see explanation" at bounding box center [464, 256] width 108 height 25
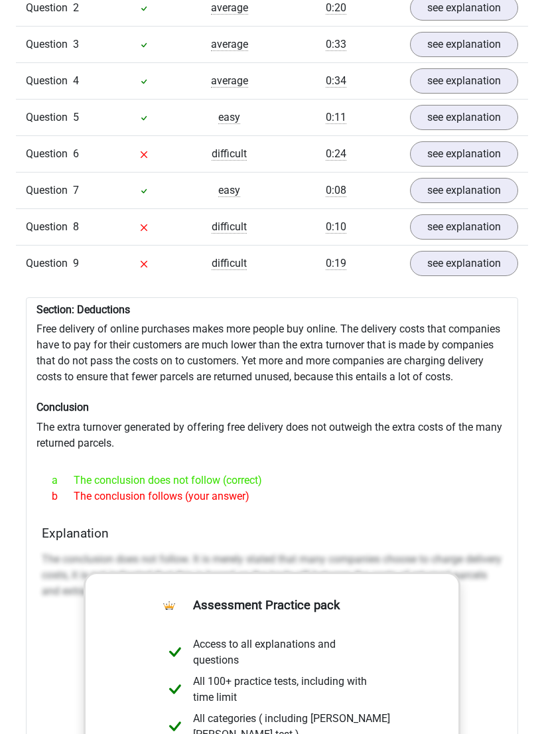
scroll to position [1224, 0]
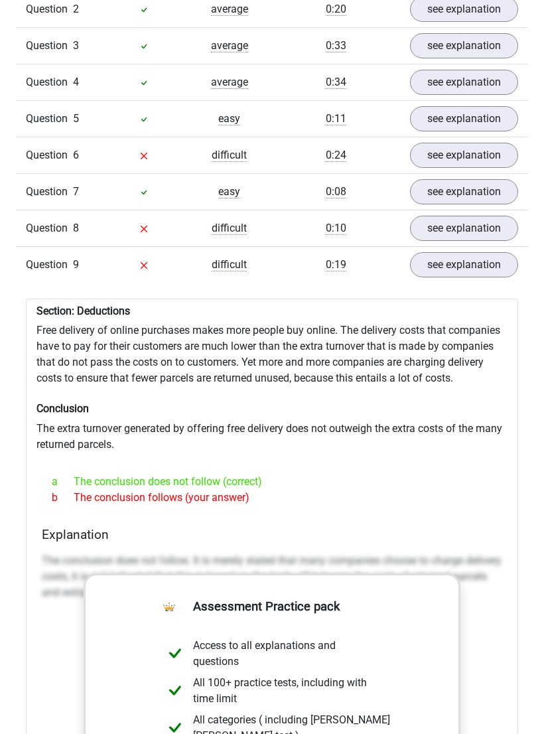
click at [466, 253] on link "see explanation" at bounding box center [464, 265] width 108 height 25
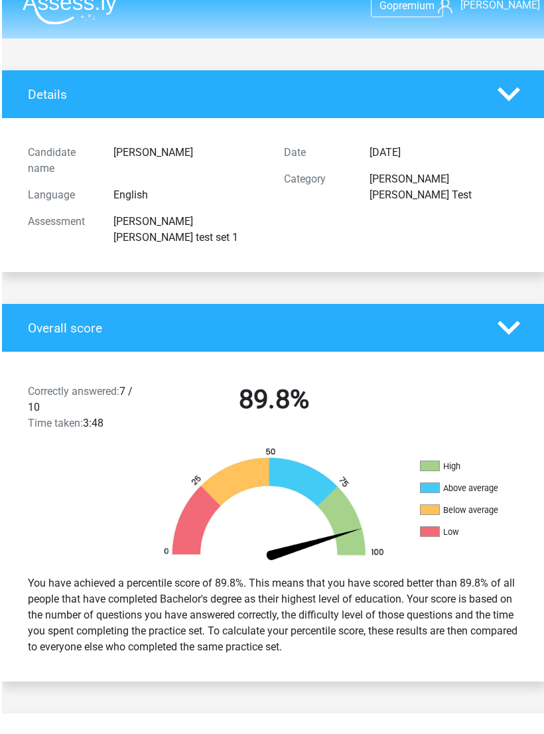
scroll to position [0, 0]
